Goal: Task Accomplishment & Management: Manage account settings

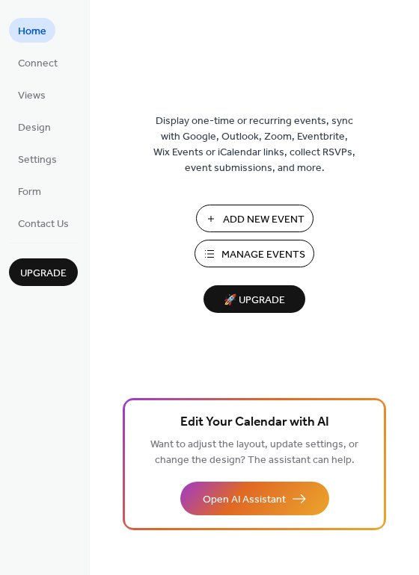
click at [278, 256] on span "Manage Events" at bounding box center [263, 255] width 84 height 16
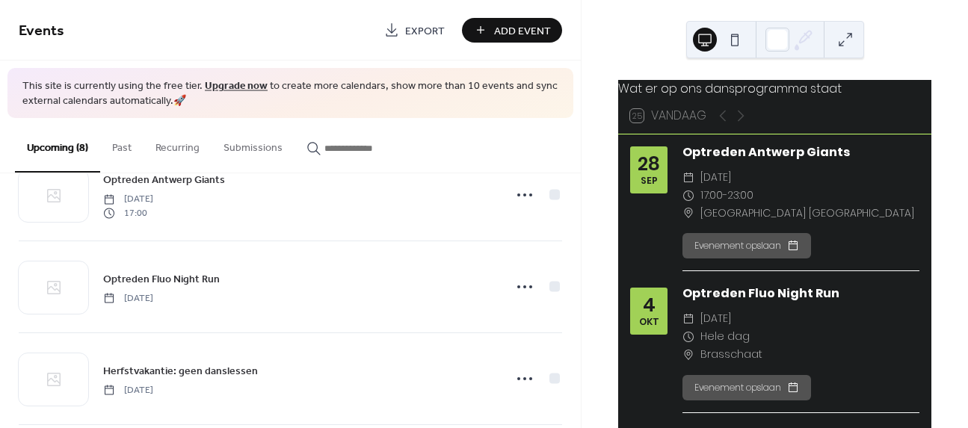
scroll to position [52, 0]
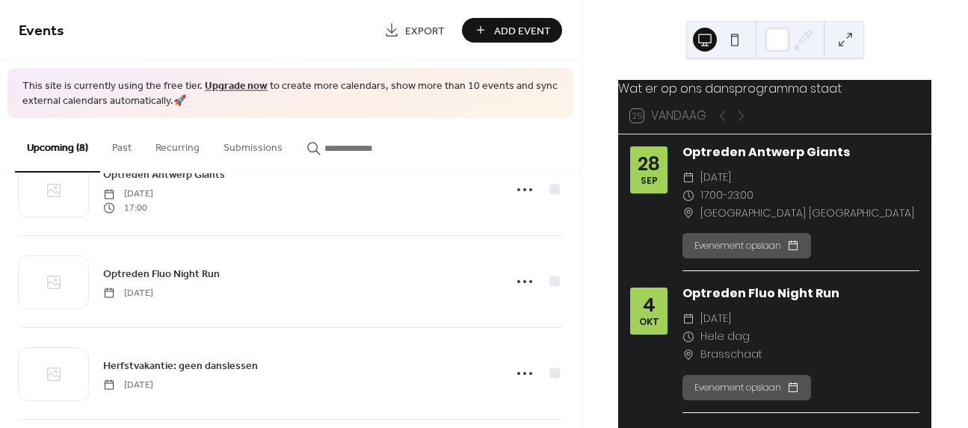
drag, startPoint x: 581, startPoint y: 218, endPoint x: 578, endPoint y: 262, distance: 43.4
click at [578, 262] on div "Events Export Add Event This site is currently using the free tier. Upgrade now…" at bounding box center [484, 214] width 968 height 428
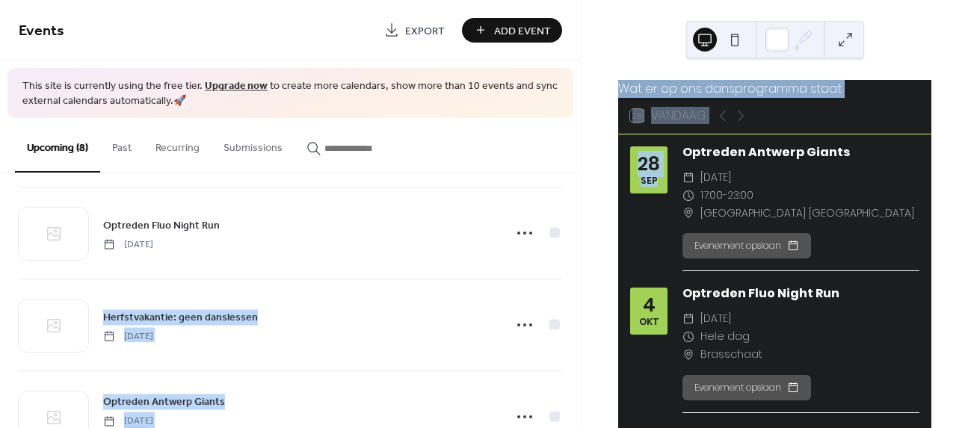
scroll to position [141, 0]
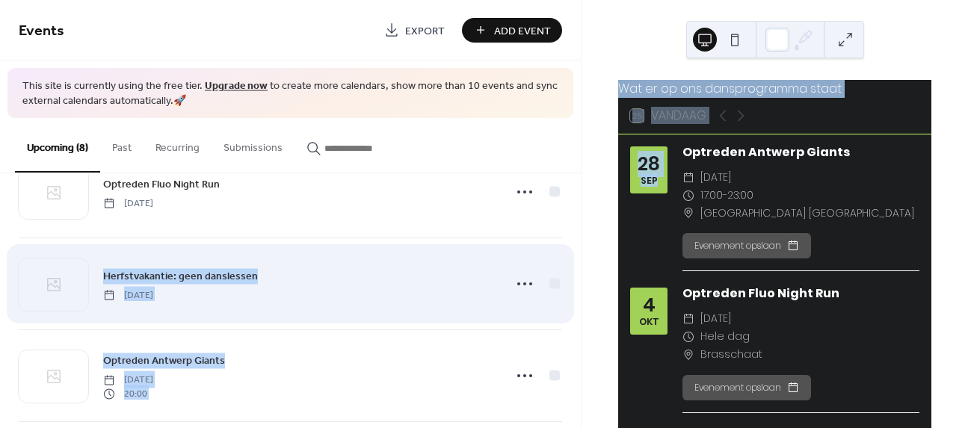
click at [528, 265] on div "Herfstvakantie: geen danslessen [DATE]" at bounding box center [290, 283] width 543 height 91
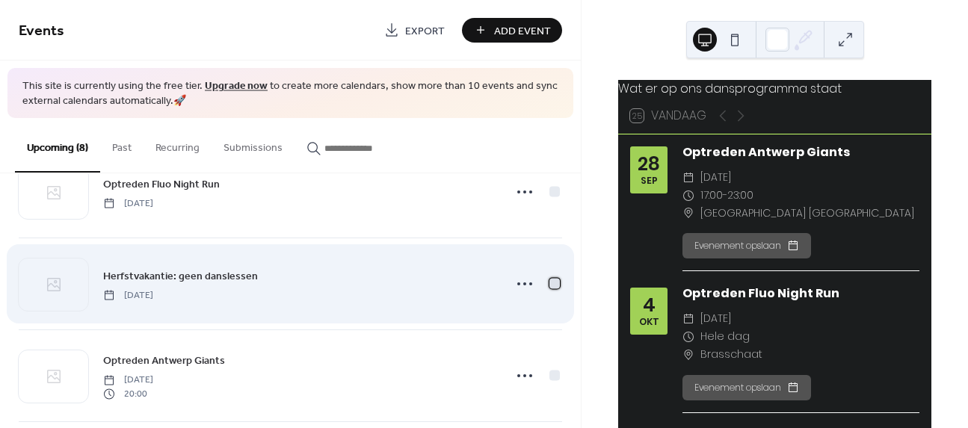
click at [549, 286] on div at bounding box center [554, 284] width 10 height 10
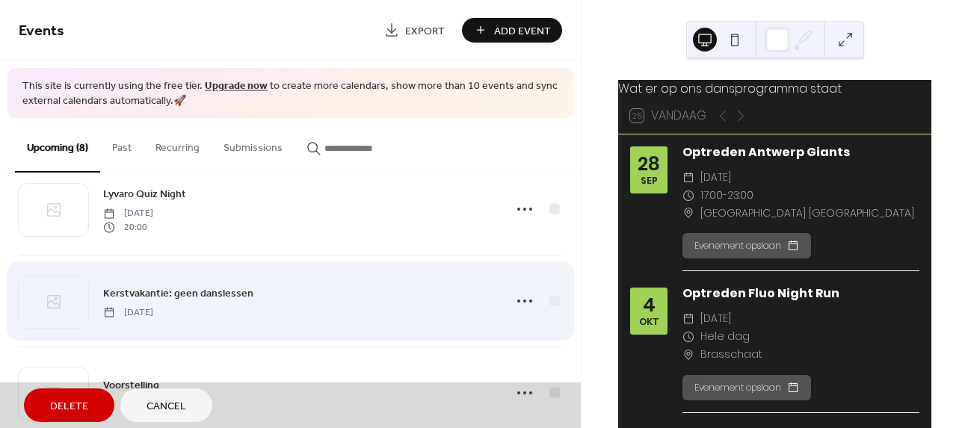
scroll to position [398, 0]
click at [552, 299] on div "Kerstvakantie: geen danslessen [DATE]" at bounding box center [290, 303] width 543 height 92
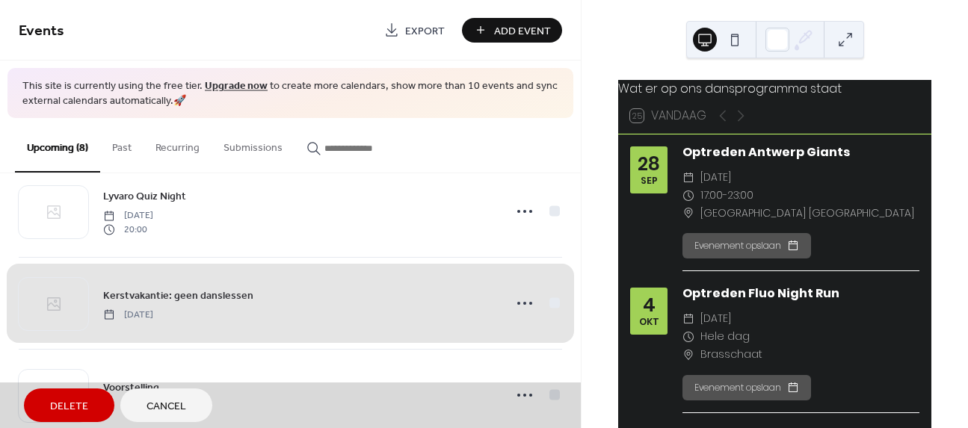
click at [90, 395] on button "Delete" at bounding box center [69, 406] width 90 height 34
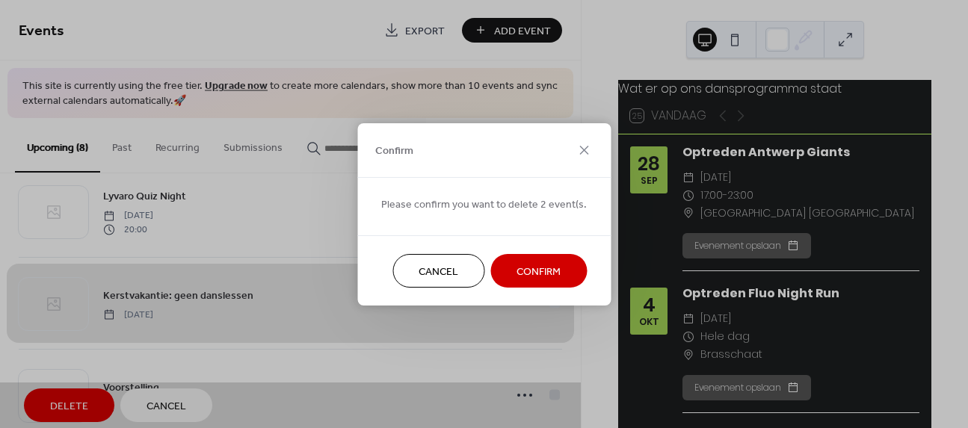
click at [528, 277] on span "Confirm" at bounding box center [538, 272] width 44 height 16
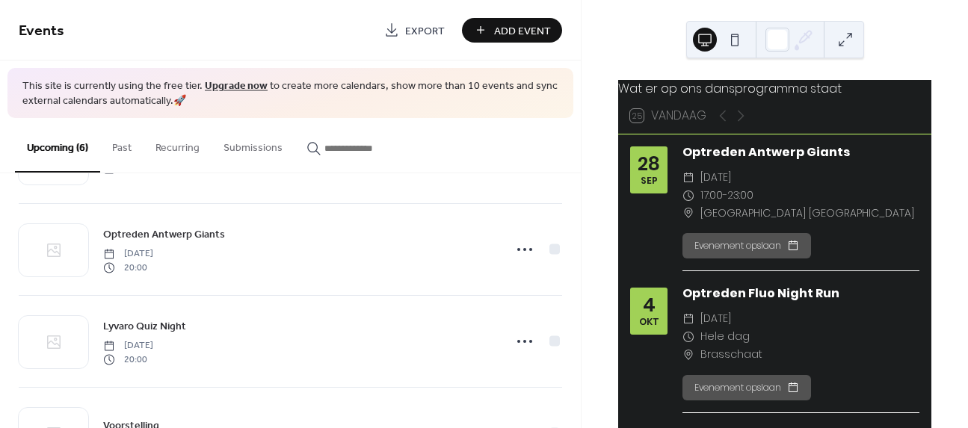
scroll to position [0, 0]
